Goal: Complete application form

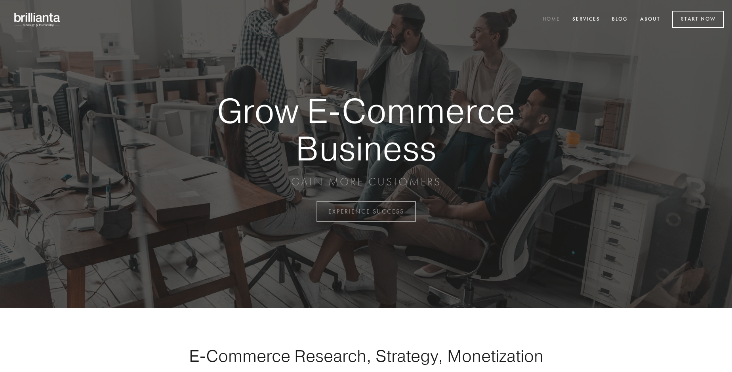
scroll to position [2077, 0]
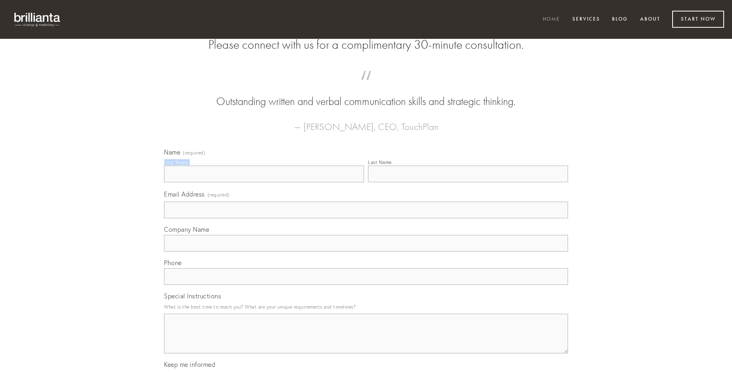
type input "[PERSON_NAME]"
click at [468, 182] on input "Last Name" at bounding box center [468, 174] width 200 height 17
type input "[PERSON_NAME]"
click at [366, 218] on input "Email Address (required)" at bounding box center [366, 210] width 404 height 17
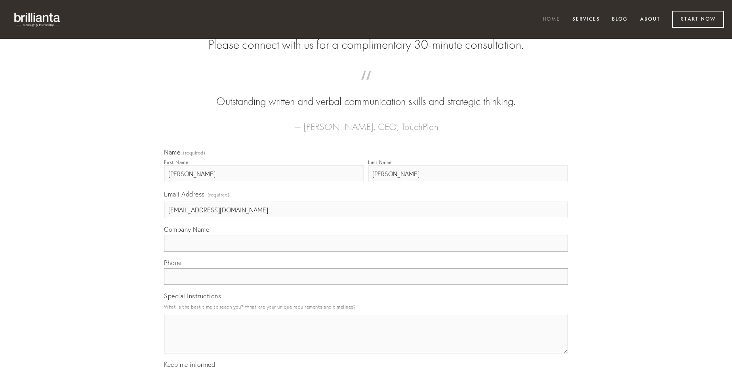
type input "[EMAIL_ADDRESS][DOMAIN_NAME]"
click at [366, 252] on input "Company Name" at bounding box center [366, 243] width 404 height 17
type input "caelestis"
click at [366, 285] on input "text" at bounding box center [366, 276] width 404 height 17
click at [366, 341] on textarea "Special Instructions" at bounding box center [366, 334] width 404 height 40
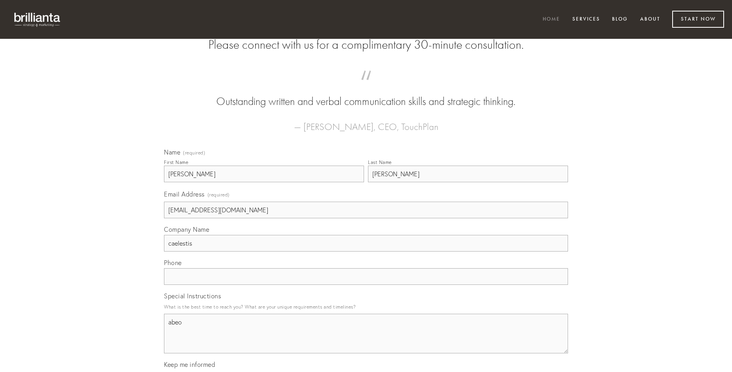
type textarea "abeo"
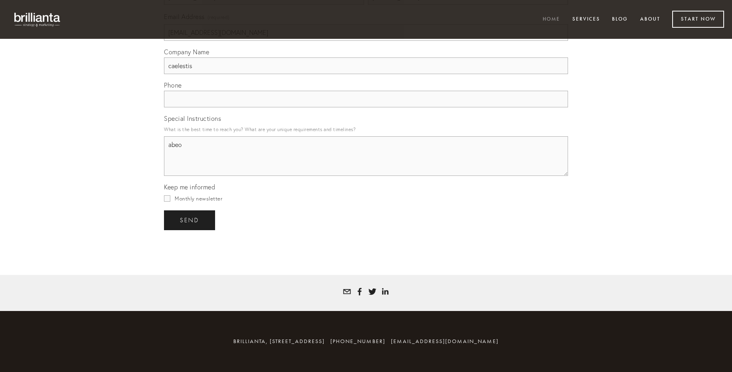
click at [190, 220] on span "send" at bounding box center [189, 220] width 19 height 7
